Goal: Use online tool/utility: Utilize a website feature to perform a specific function

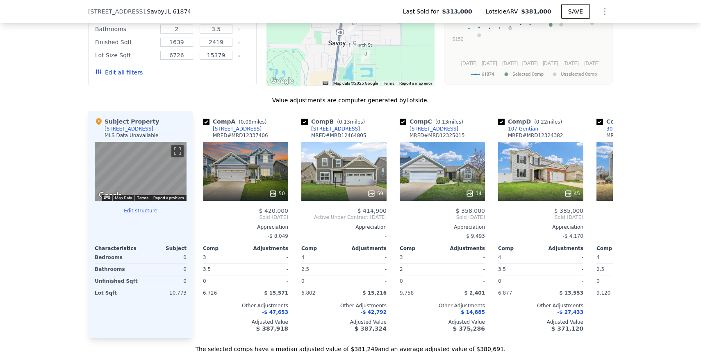
scroll to position [751, 0]
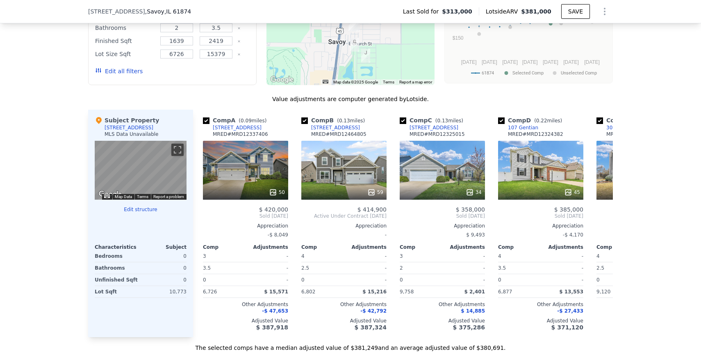
click at [137, 213] on div at bounding box center [141, 216] width 92 height 7
click at [136, 211] on button "Edit structure" at bounding box center [141, 210] width 92 height 7
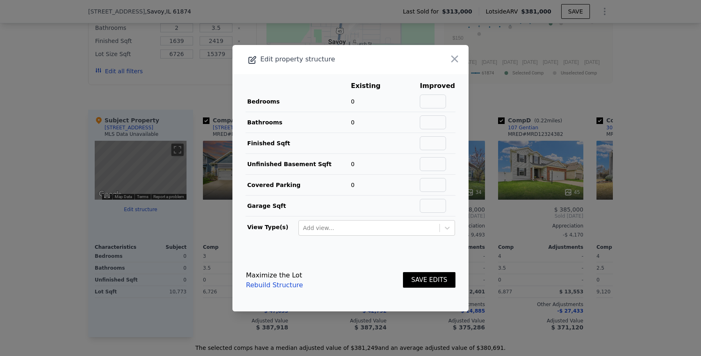
click at [351, 102] on span "0" at bounding box center [353, 101] width 4 height 7
click at [433, 99] on input "text" at bounding box center [433, 102] width 26 height 14
type input "5"
click at [434, 125] on input "text" at bounding box center [433, 123] width 26 height 14
type input "3"
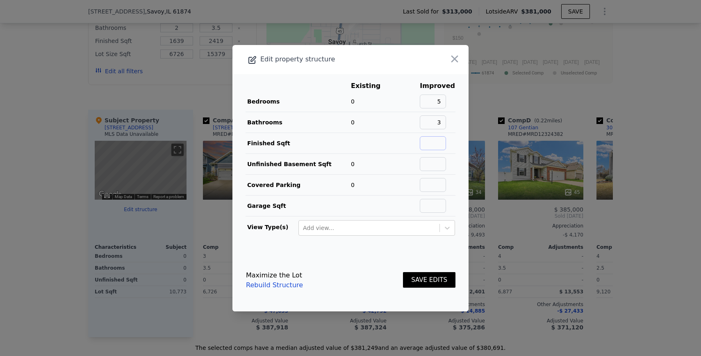
click at [436, 143] on input "text" at bounding box center [433, 143] width 26 height 14
paste input "2775"
type input "2775"
click at [437, 184] on input "text" at bounding box center [433, 185] width 26 height 14
click at [436, 206] on input "text" at bounding box center [433, 206] width 26 height 14
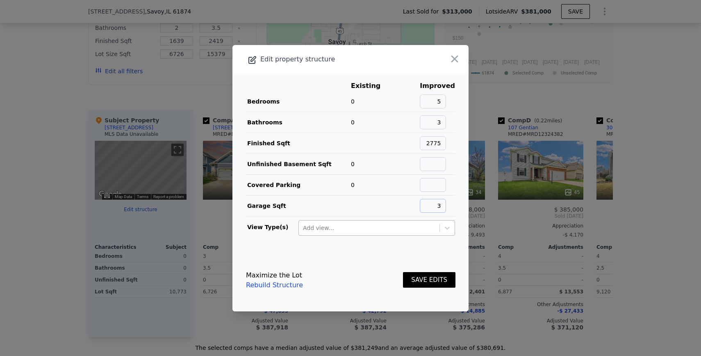
type input "3"
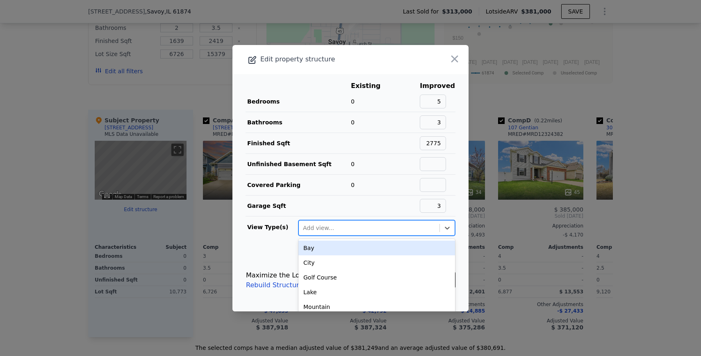
click at [426, 228] on div at bounding box center [369, 228] width 132 height 10
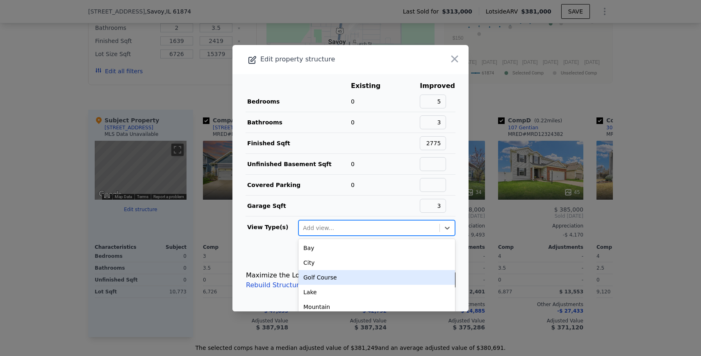
click at [274, 263] on div "Maximize the Lot Rebuild Structure SAVE EDITS" at bounding box center [350, 281] width 209 height 36
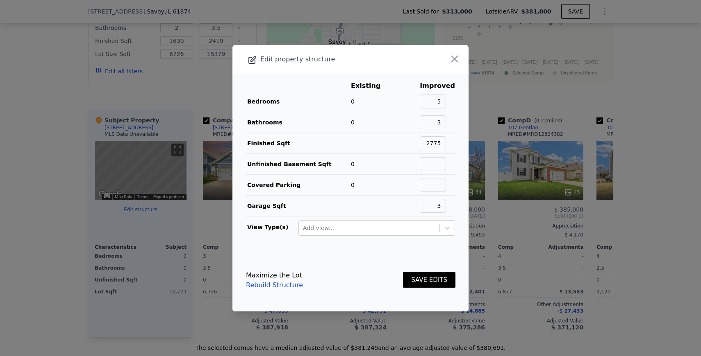
click at [433, 285] on button "SAVE EDITS" at bounding box center [429, 280] width 52 height 16
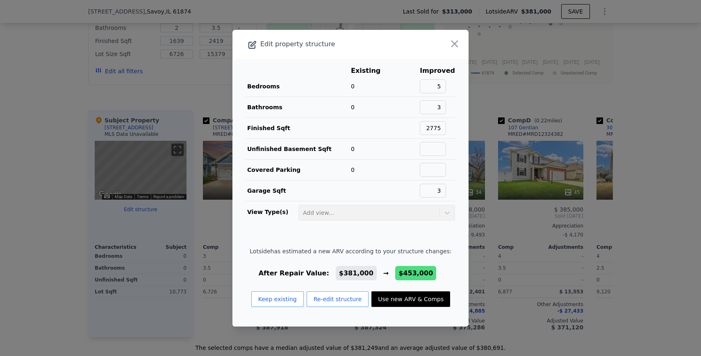
click at [400, 305] on button "Use new ARV & Comps" at bounding box center [410, 300] width 79 height 16
type input "3"
type input "2.5"
type input "2022"
type input "2904"
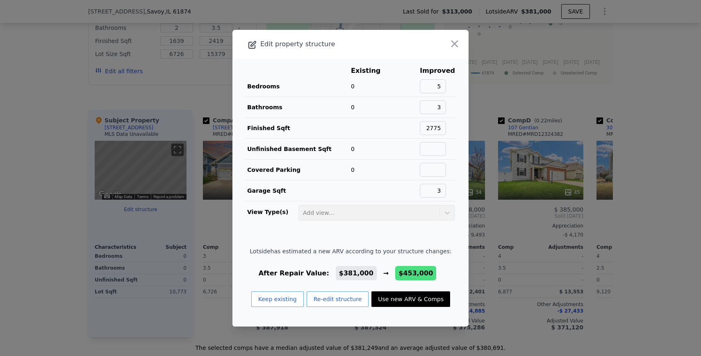
type input "10019"
checkbox input "true"
type input "$ 453,000"
type input "$ 91,789"
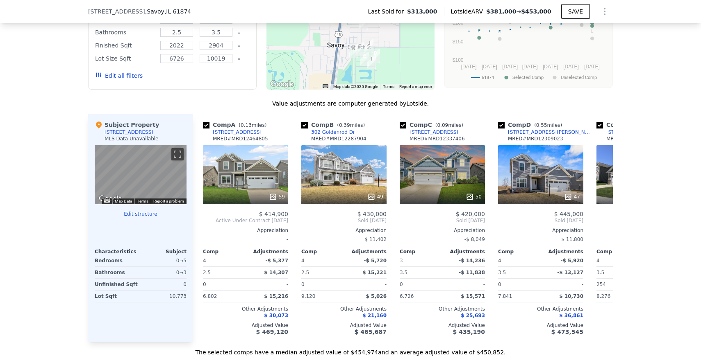
scroll to position [747, 0]
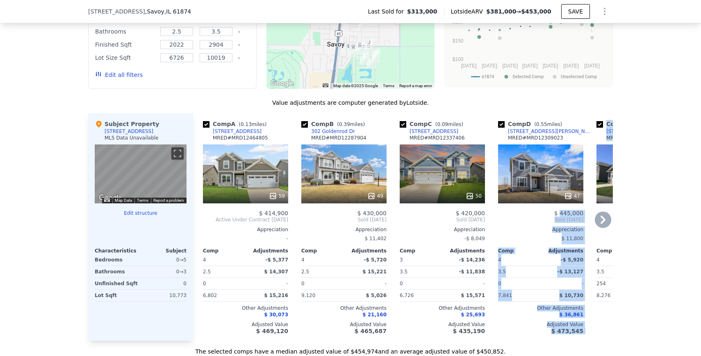
drag, startPoint x: 597, startPoint y: 209, endPoint x: 560, endPoint y: 210, distance: 36.5
click at [560, 210] on div "Comp A ( 0.13 miles) [STREET_ADDRESS] MRED # MRD12464805 59 $ 414,900 Active Un…" at bounding box center [403, 228] width 420 height 228
click at [657, 202] on div "We found 12 sales that match your search Filters Map Prices Modify Comp Filters…" at bounding box center [350, 143] width 701 height 426
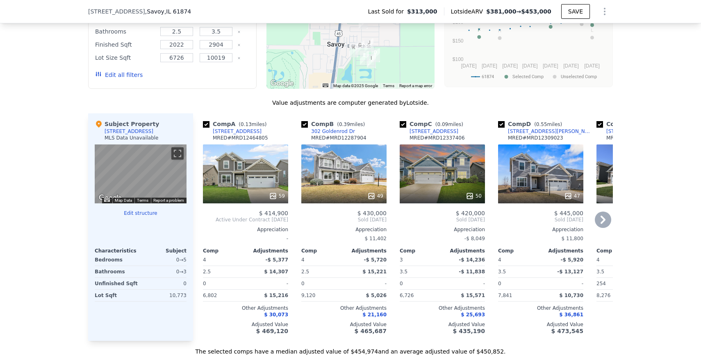
click at [602, 217] on icon at bounding box center [602, 220] width 5 height 8
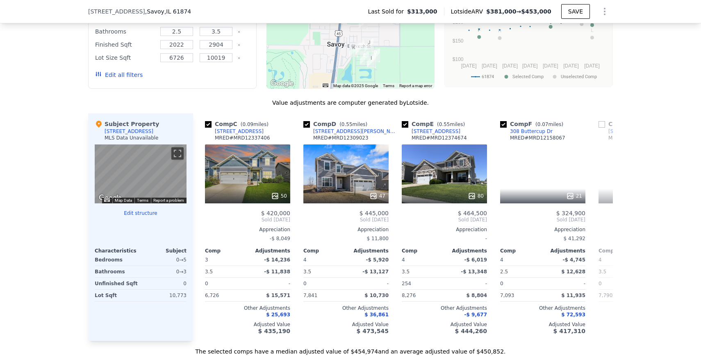
scroll to position [0, 197]
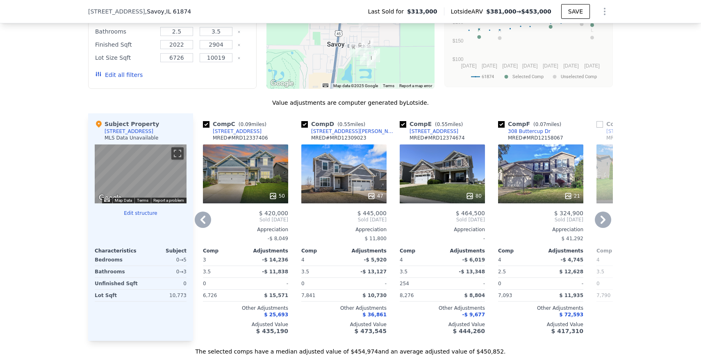
click at [603, 217] on icon at bounding box center [603, 220] width 16 height 16
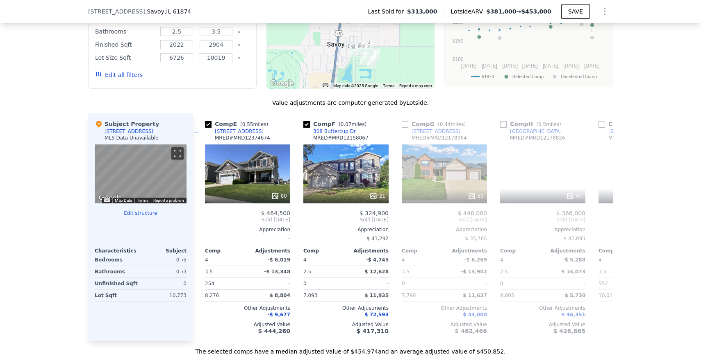
scroll to position [0, 393]
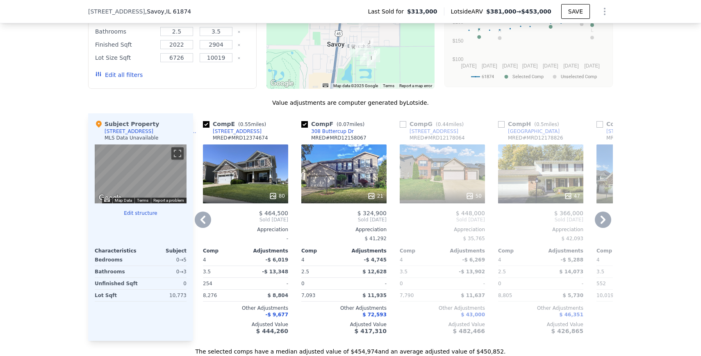
click at [403, 124] on input "checkbox" at bounding box center [403, 124] width 7 height 7
checkbox input "true"
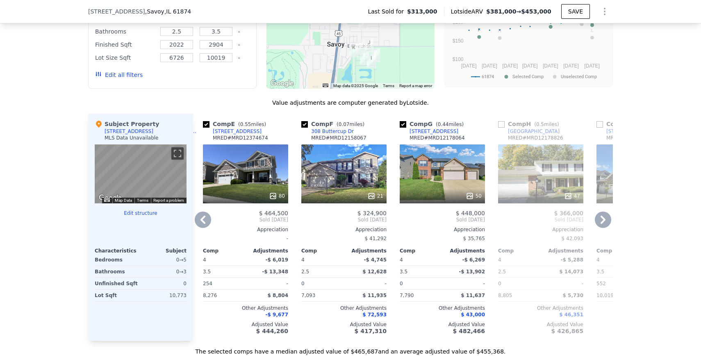
click at [599, 218] on icon at bounding box center [603, 220] width 16 height 16
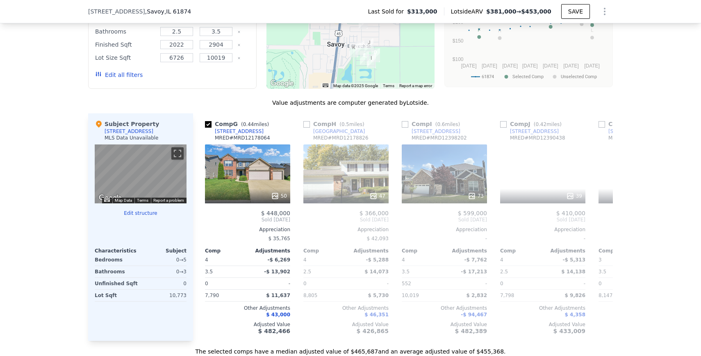
scroll to position [0, 590]
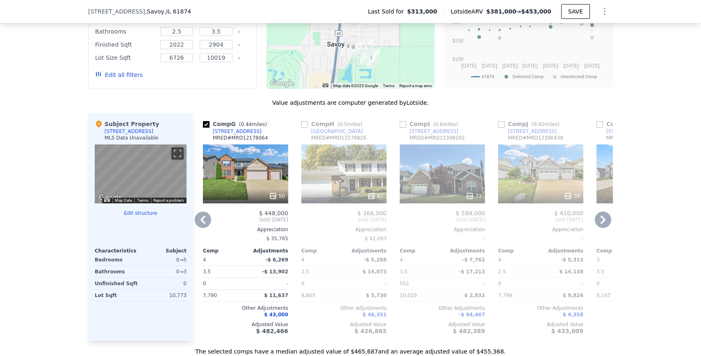
click at [504, 126] on input "checkbox" at bounding box center [501, 124] width 7 height 7
checkbox input "true"
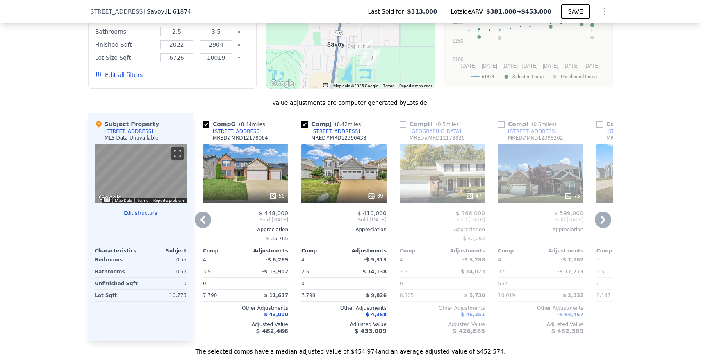
click at [603, 217] on icon at bounding box center [603, 220] width 16 height 16
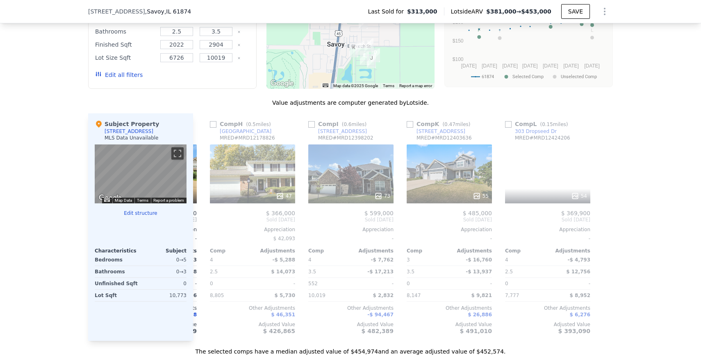
scroll to position [0, 780]
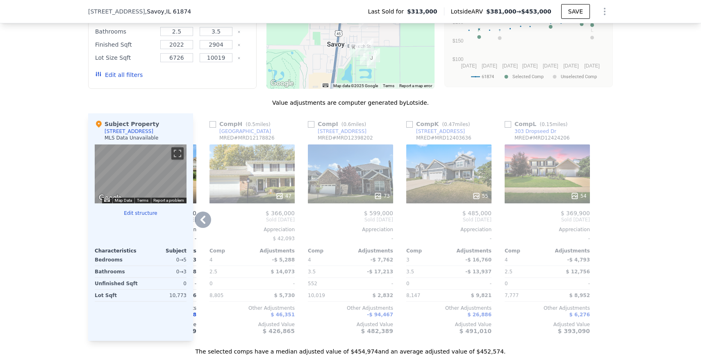
click at [509, 123] on input "checkbox" at bounding box center [507, 124] width 7 height 7
checkbox input "true"
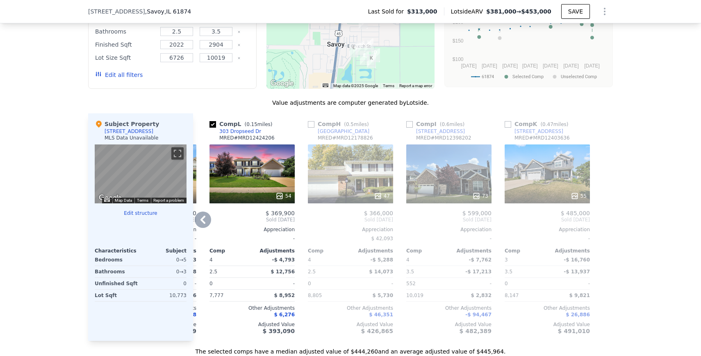
click at [202, 229] on div "Comp A ( 0.13 miles) [STREET_ADDRESS] MRED # MRD12464805 59 $ 414,900 Active Un…" at bounding box center [403, 228] width 420 height 228
click at [204, 214] on icon at bounding box center [203, 220] width 16 height 16
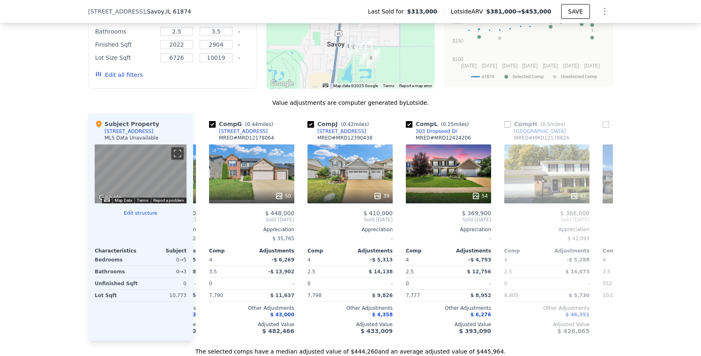
scroll to position [0, 584]
click at [204, 215] on div "Comp A ( 0.13 miles) [STREET_ADDRESS] MRED # MRD12464805 59 $ 414,900 Active Un…" at bounding box center [403, 228] width 420 height 228
click at [204, 216] on icon at bounding box center [203, 220] width 16 height 16
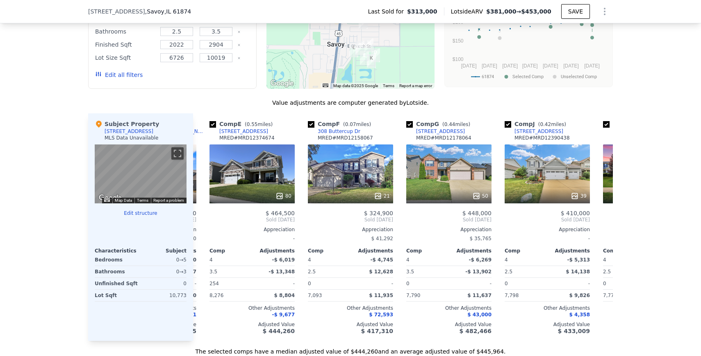
click at [204, 216] on div "Comp A ( 0.13 miles) [STREET_ADDRESS] MRED # MRD12464805 59 $ 414,900 Active Un…" at bounding box center [403, 228] width 420 height 228
click at [204, 216] on icon at bounding box center [203, 220] width 16 height 16
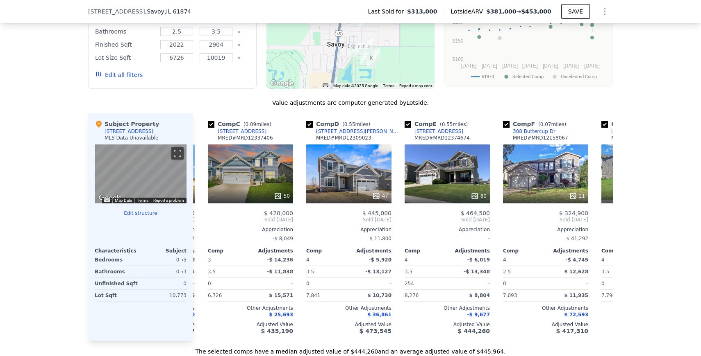
scroll to position [0, 190]
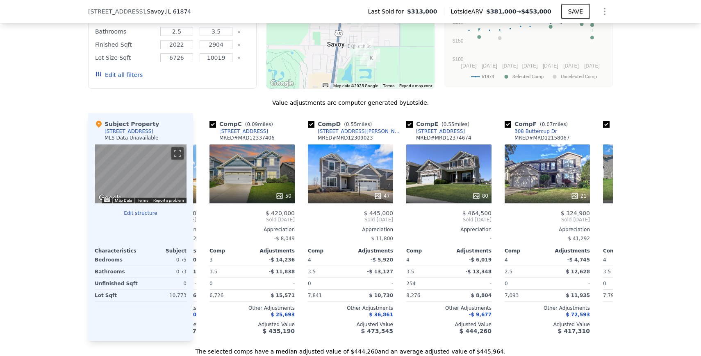
click at [204, 216] on div "Comp A ( 0.13 miles) [STREET_ADDRESS] MRED # MRD12464805 59 $ 414,900 Active Un…" at bounding box center [403, 228] width 420 height 228
click at [204, 216] on icon at bounding box center [203, 220] width 16 height 16
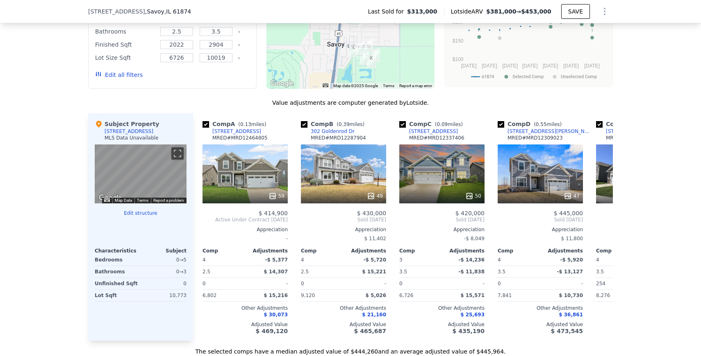
scroll to position [0, 0]
click at [204, 216] on div "$ 414,900" at bounding box center [245, 213] width 85 height 7
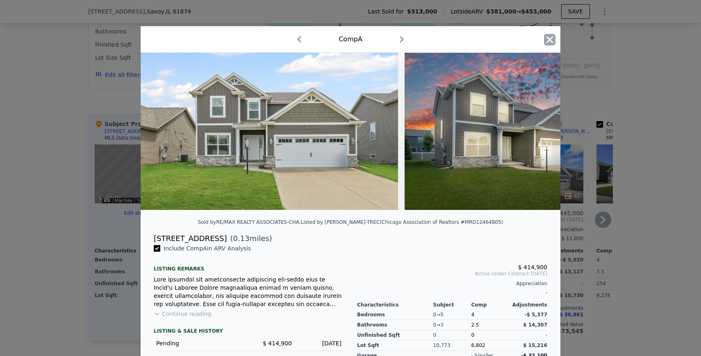
click at [551, 39] on icon "button" at bounding box center [549, 39] width 11 height 11
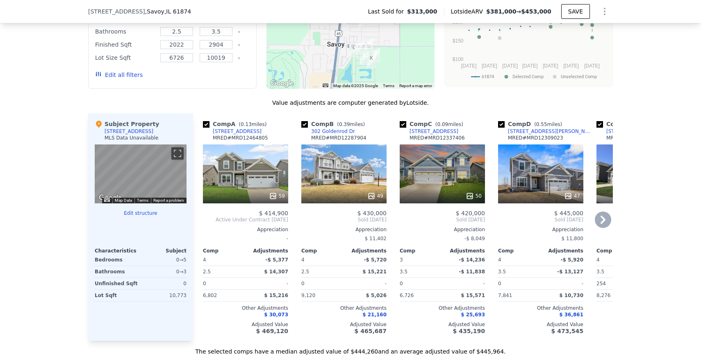
click at [607, 220] on icon at bounding box center [603, 220] width 16 height 16
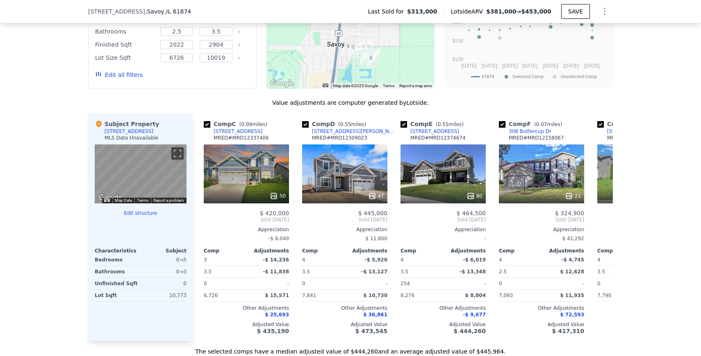
scroll to position [0, 197]
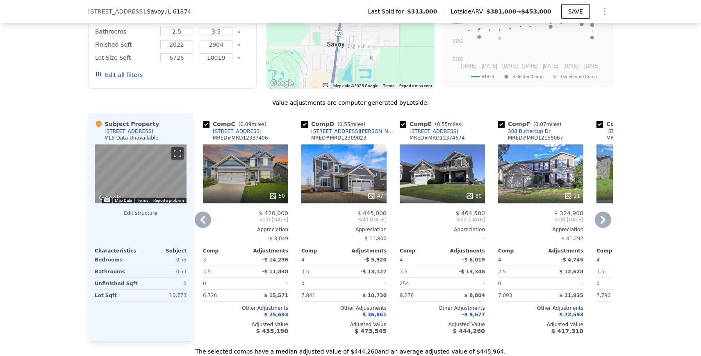
click at [404, 125] on input "checkbox" at bounding box center [403, 124] width 7 height 7
checkbox input "false"
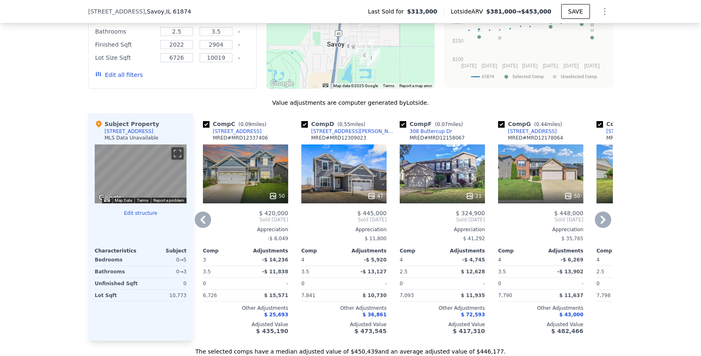
click at [403, 126] on input "checkbox" at bounding box center [403, 124] width 7 height 7
checkbox input "false"
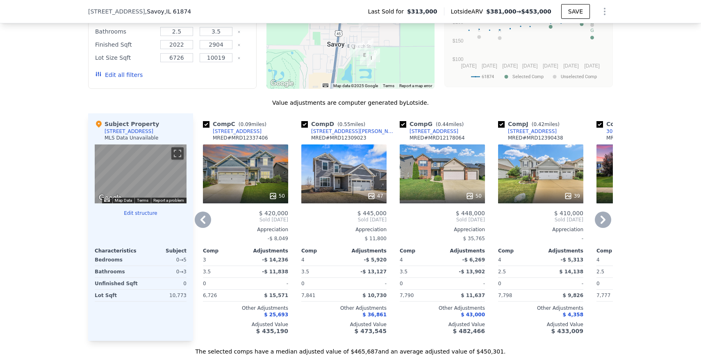
click at [606, 220] on icon at bounding box center [603, 220] width 16 height 16
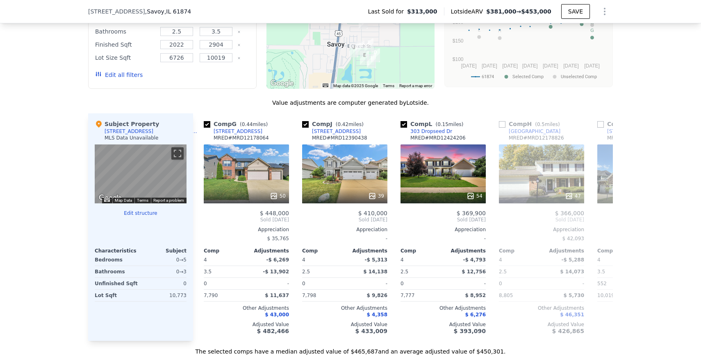
scroll to position [0, 393]
click at [402, 122] on input "checkbox" at bounding box center [403, 124] width 7 height 7
checkbox input "false"
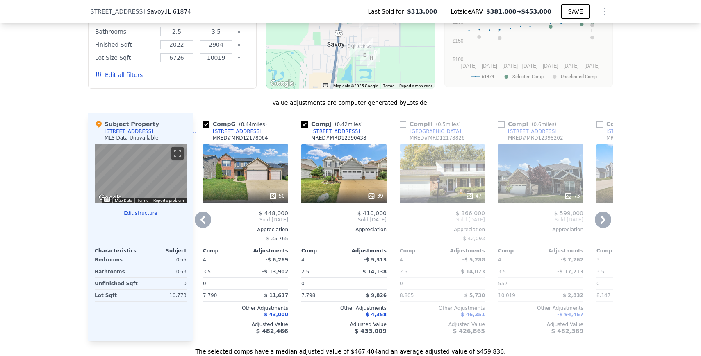
click at [606, 218] on icon at bounding box center [603, 220] width 16 height 16
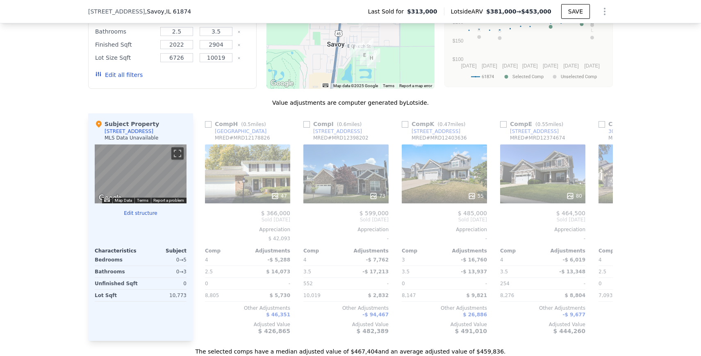
scroll to position [0, 590]
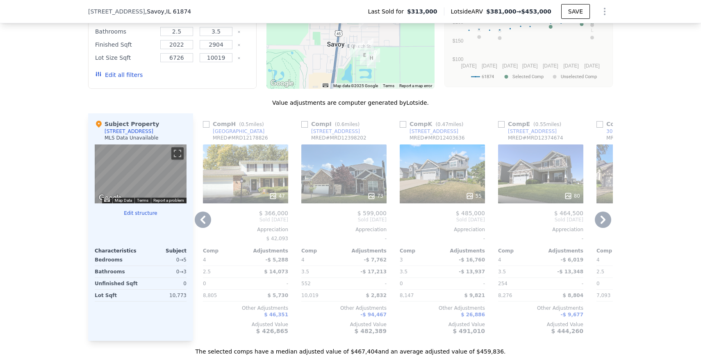
click at [606, 218] on icon at bounding box center [603, 220] width 16 height 16
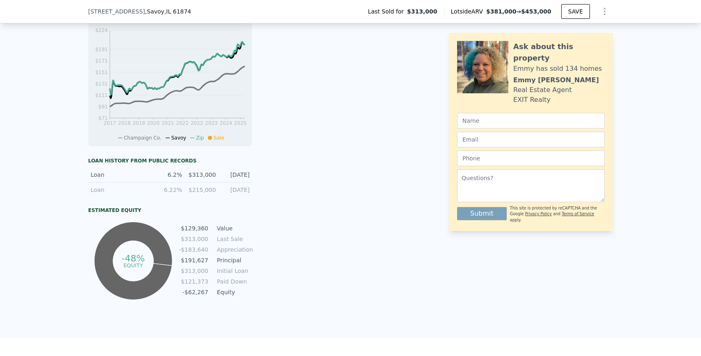
scroll to position [284, 0]
